Goal: Go to known website: Access a specific website the user already knows

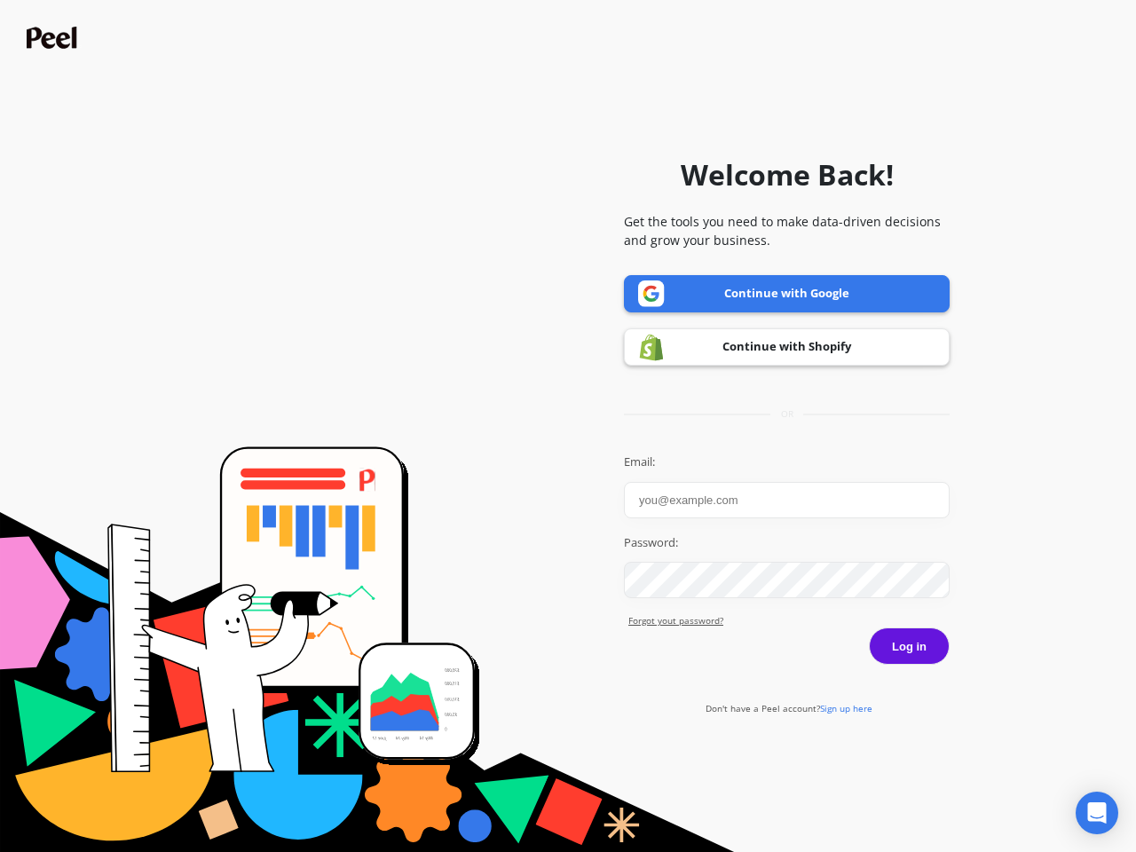
click at [1097, 813] on icon "Open Intercom Messenger" at bounding box center [1097, 812] width 19 height 21
